Goal: Task Accomplishment & Management: Use online tool/utility

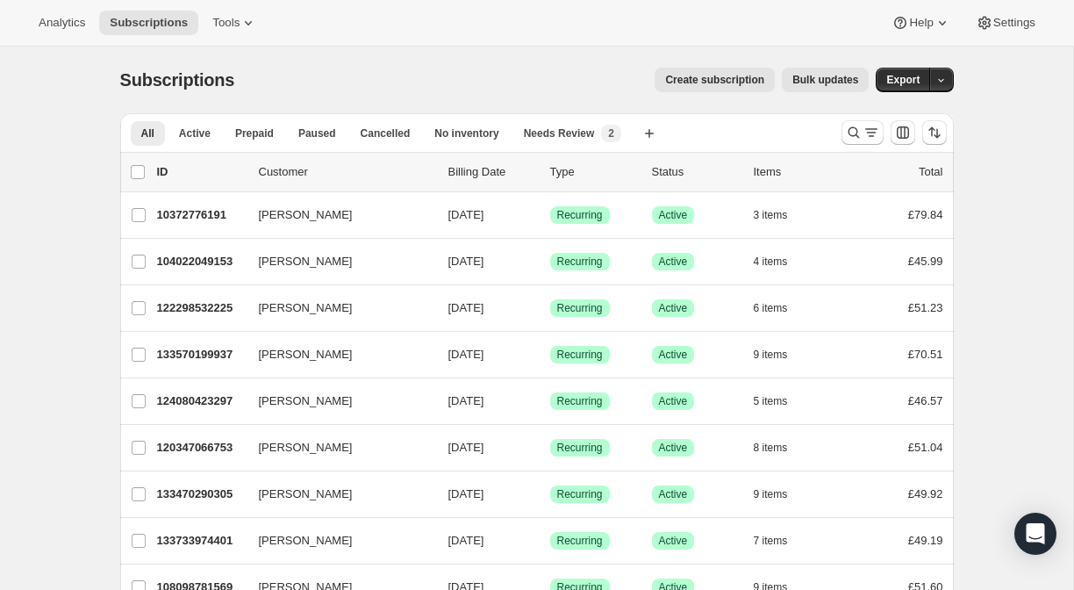
click at [867, 128] on icon "Search and filter results" at bounding box center [871, 133] width 18 height 18
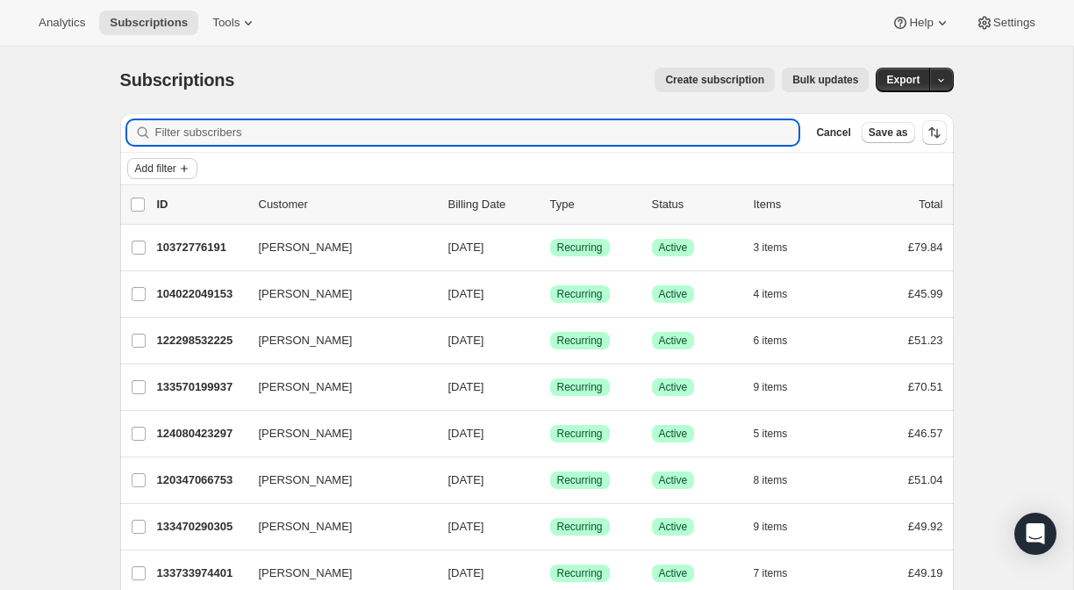
click at [172, 171] on span "Add filter" at bounding box center [155, 168] width 41 height 14
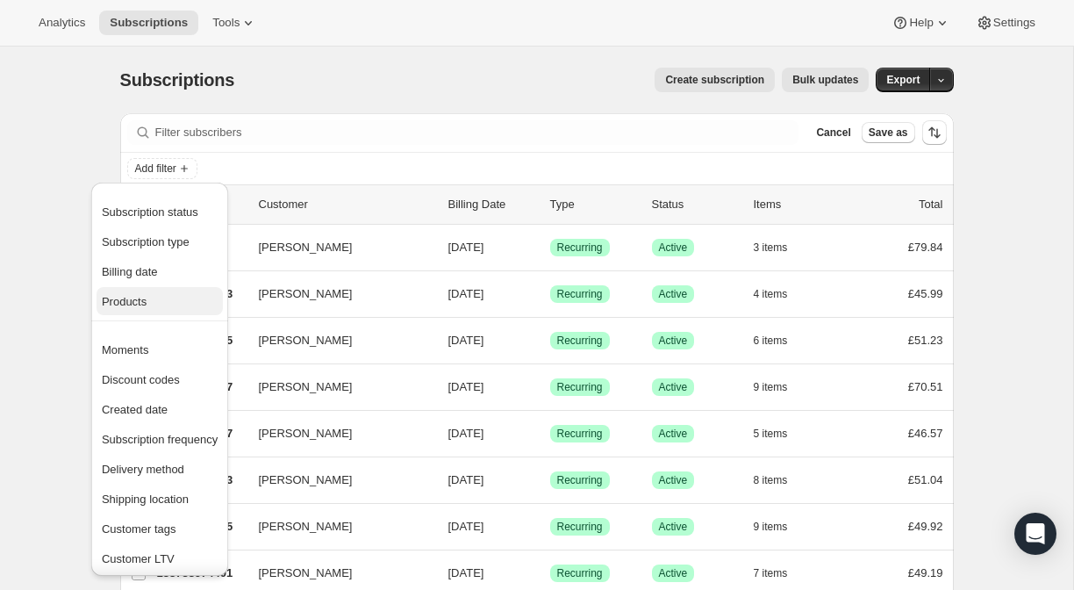
click at [166, 304] on span "Products" at bounding box center [160, 302] width 116 height 18
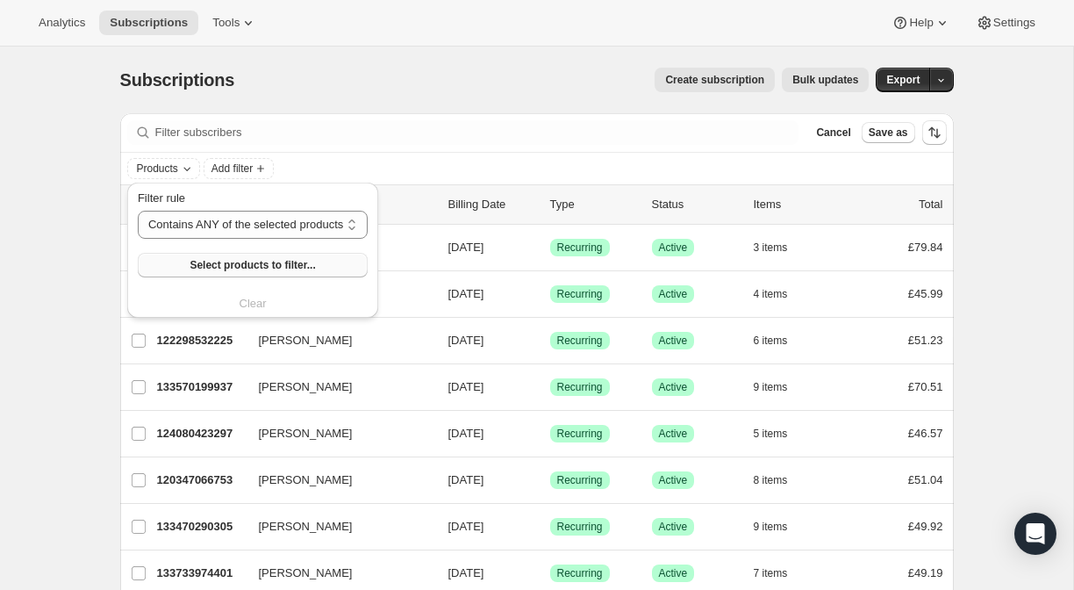
click at [255, 259] on span "Select products to filter..." at bounding box center [251, 265] width 125 height 14
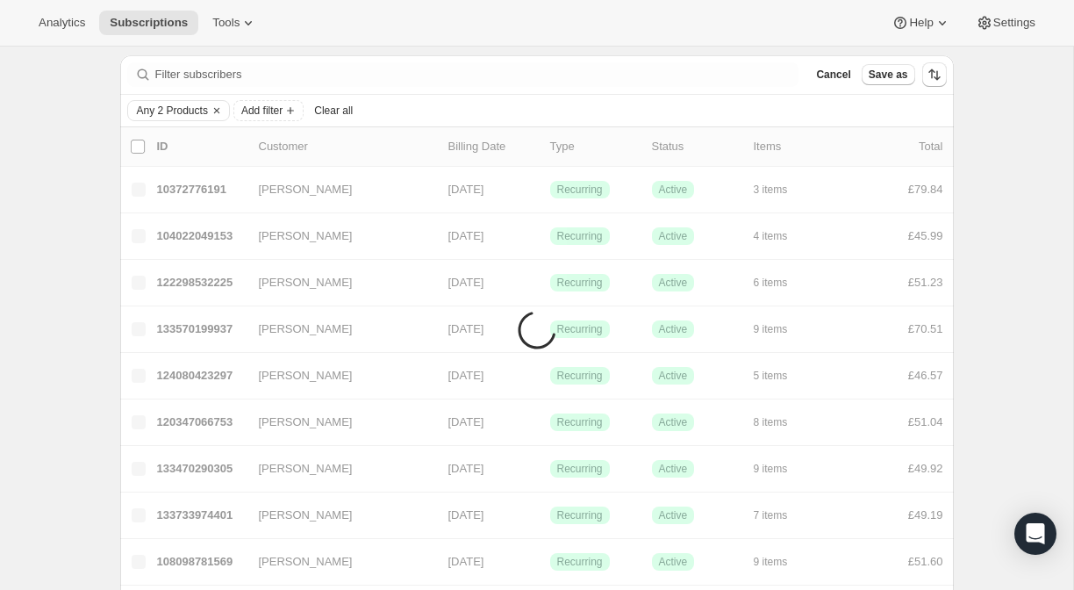
scroll to position [68, 0]
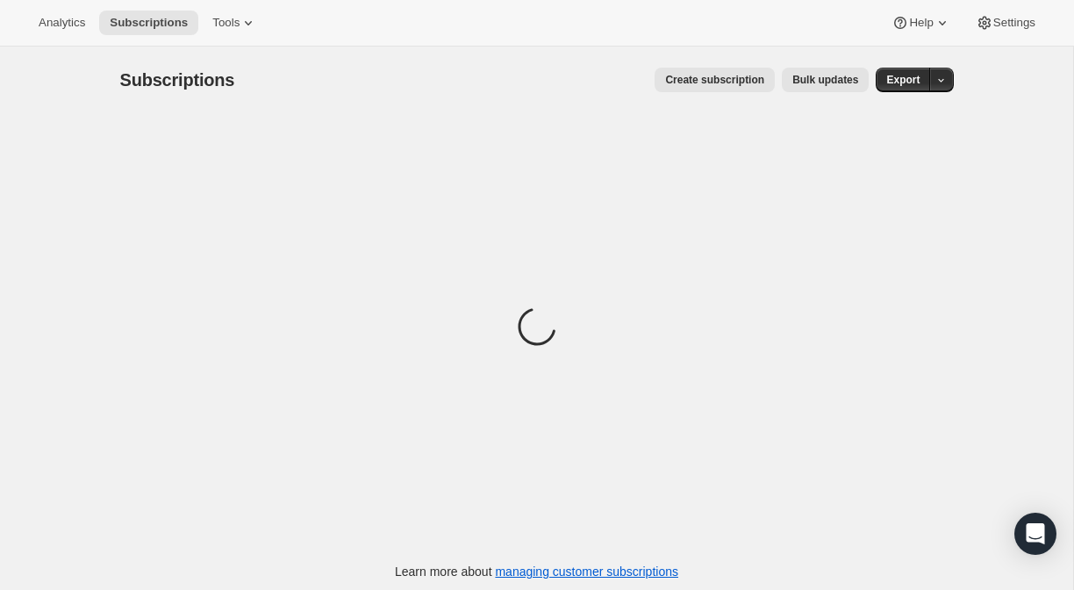
click at [519, 71] on div "Create subscription Bulk updates" at bounding box center [561, 80] width 613 height 25
click at [531, 75] on div "Create subscription Bulk updates" at bounding box center [561, 80] width 613 height 25
click at [81, 19] on span "Analytics" at bounding box center [62, 23] width 46 height 14
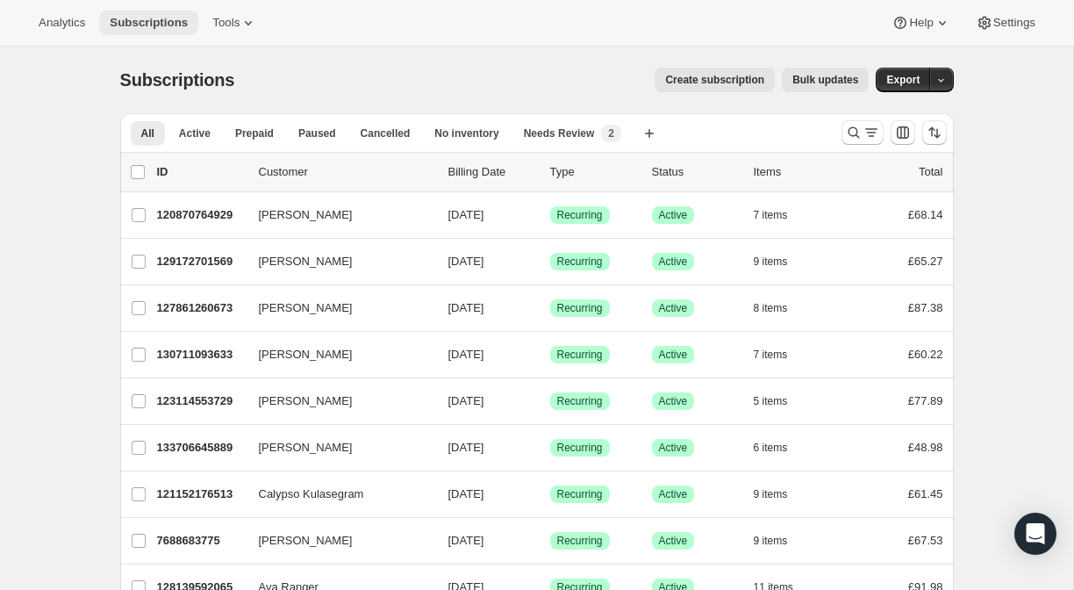
click at [147, 20] on span "Subscriptions" at bounding box center [149, 23] width 78 height 14
click at [862, 135] on icon "Search and filter results" at bounding box center [871, 133] width 18 height 18
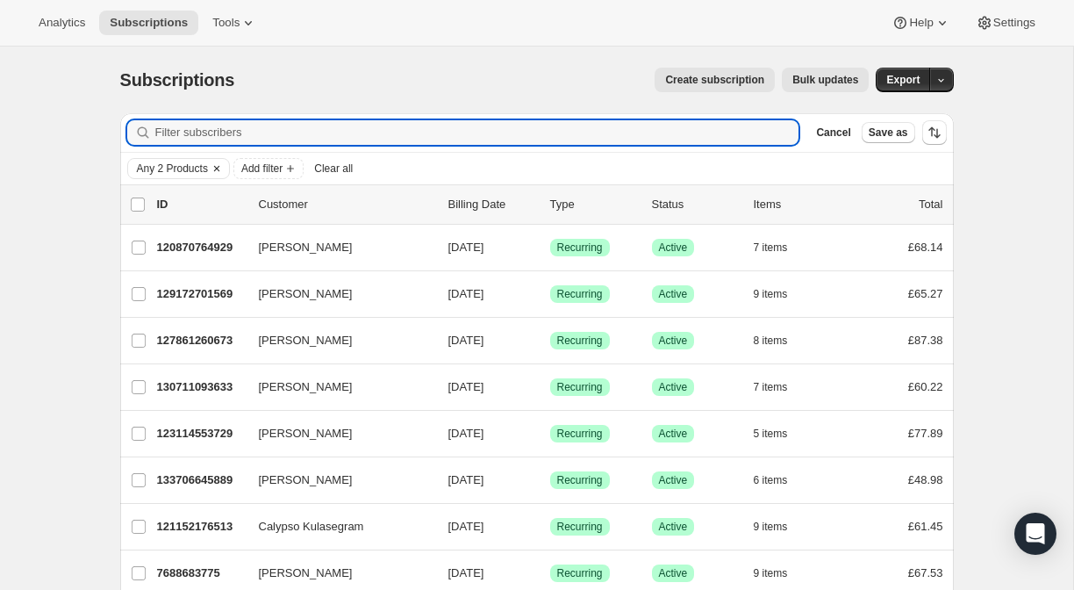
click at [168, 170] on span "Any 2 Products" at bounding box center [172, 168] width 71 height 14
